Goal: Find specific page/section: Find specific page/section

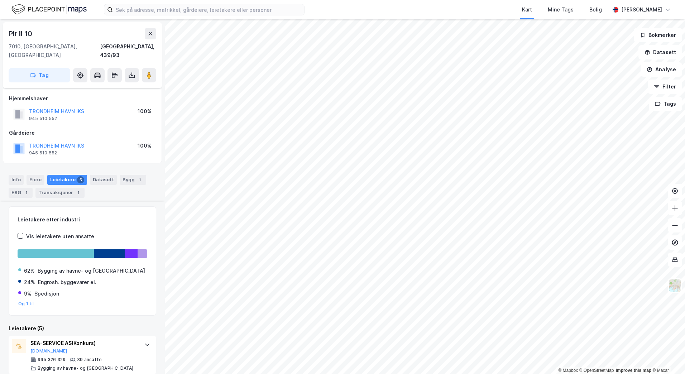
scroll to position [147, 0]
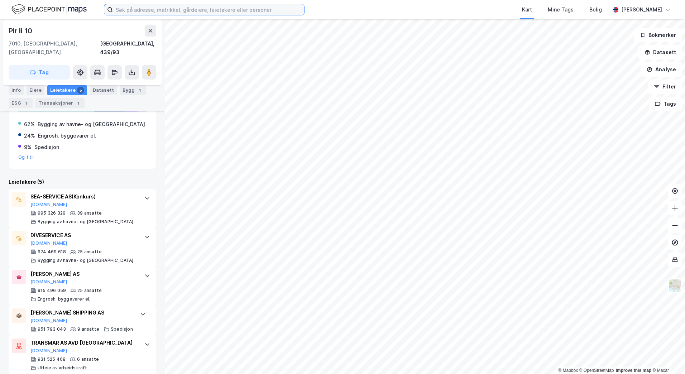
click at [148, 14] on input at bounding box center [208, 9] width 191 height 11
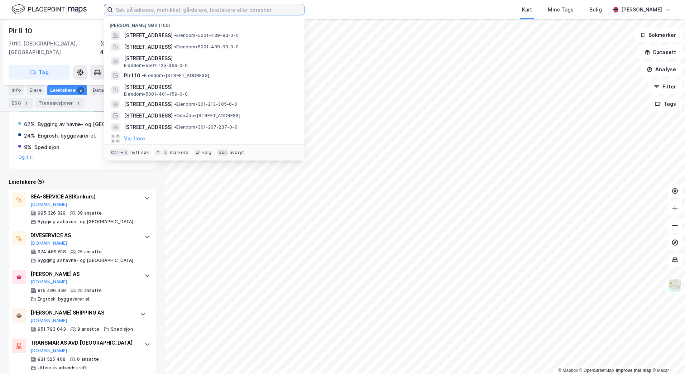
paste input "[STREET_ADDRESS]"
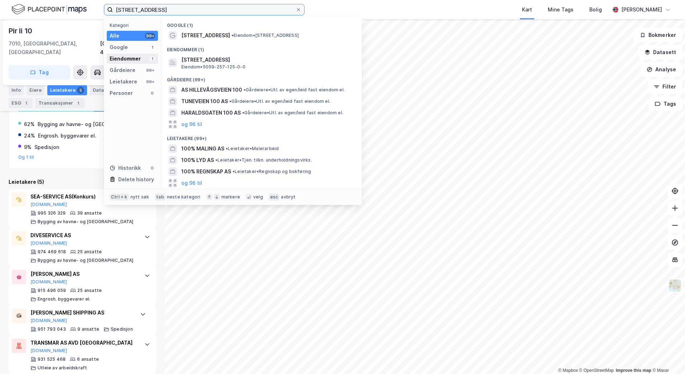
type input "[STREET_ADDRESS]"
click at [129, 55] on div "Eiendommer" at bounding box center [125, 58] width 31 height 9
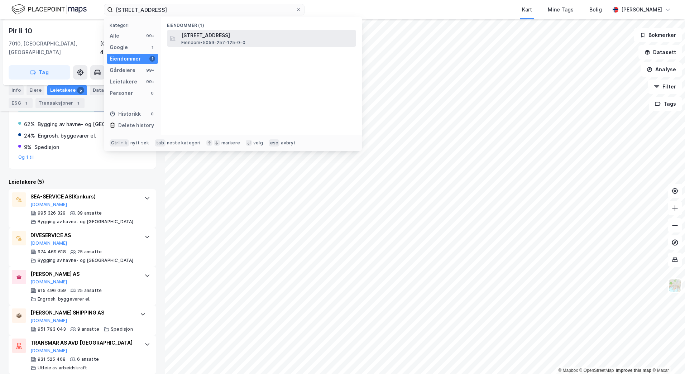
click at [201, 36] on span "[STREET_ADDRESS]" at bounding box center [267, 35] width 172 height 9
